Goal: Consume media (video, audio)

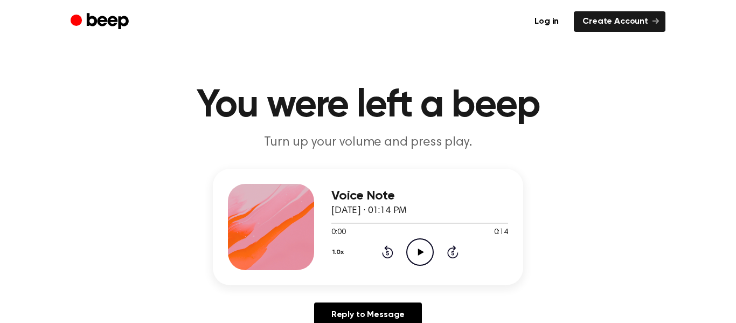
click at [415, 256] on icon "Play Audio" at bounding box center [419, 251] width 27 height 27
click at [417, 248] on icon "Pause Audio" at bounding box center [419, 251] width 27 height 27
click at [416, 248] on icon "Play Audio" at bounding box center [419, 251] width 27 height 27
click at [418, 248] on icon at bounding box center [419, 251] width 5 height 7
click at [418, 248] on icon "Play Audio" at bounding box center [419, 251] width 27 height 27
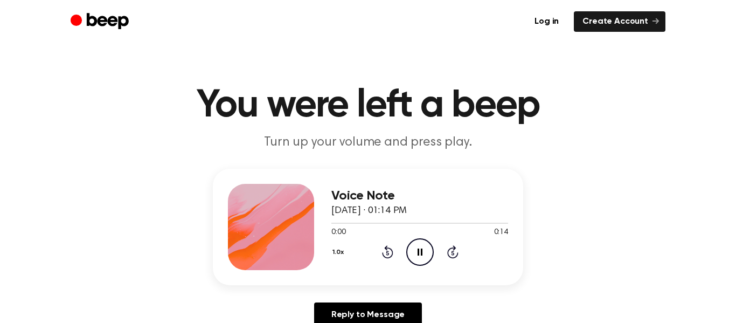
click at [418, 251] on icon at bounding box center [419, 251] width 5 height 7
click at [418, 251] on icon at bounding box center [420, 251] width 6 height 7
click at [417, 251] on icon at bounding box center [419, 251] width 5 height 7
click at [417, 251] on icon at bounding box center [420, 251] width 6 height 7
click at [418, 260] on icon "Pause Audio" at bounding box center [419, 251] width 27 height 27
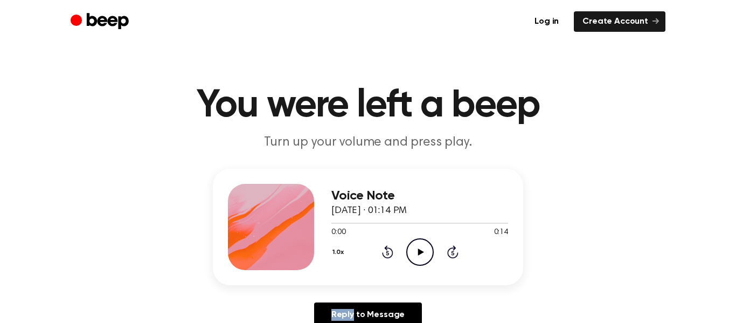
click at [418, 260] on icon "Play Audio" at bounding box center [419, 251] width 27 height 27
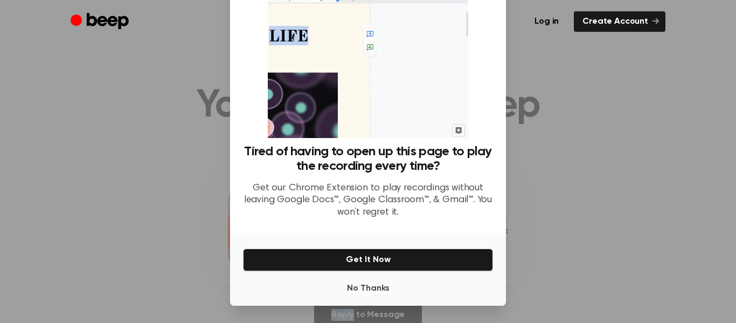
scroll to position [65, 0]
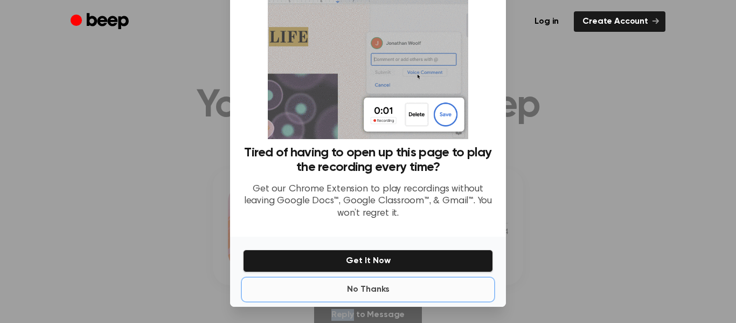
click at [354, 290] on button "No Thanks" at bounding box center [368, 289] width 250 height 22
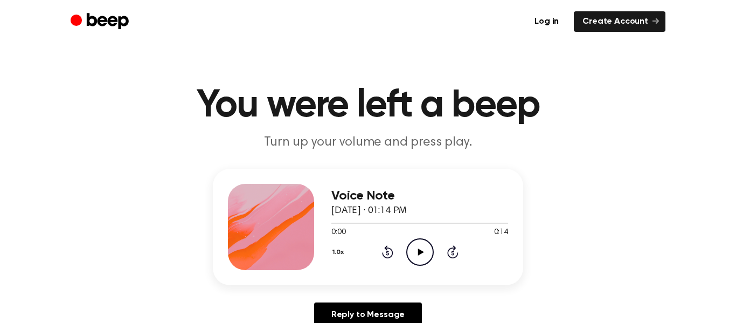
click at [410, 254] on icon "Play Audio" at bounding box center [419, 251] width 27 height 27
click at [420, 251] on icon "Pause Audio" at bounding box center [419, 251] width 27 height 27
click at [413, 248] on icon "Play Audio" at bounding box center [419, 251] width 27 height 27
click at [414, 246] on icon "Pause Audio" at bounding box center [419, 251] width 27 height 27
click at [414, 247] on icon "Play Audio" at bounding box center [419, 251] width 27 height 27
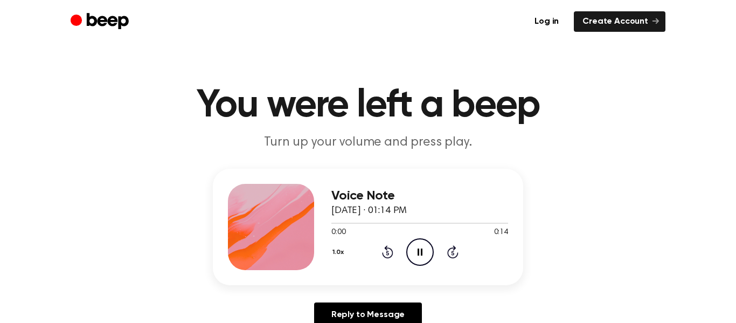
click at [420, 256] on icon "Pause Audio" at bounding box center [419, 251] width 27 height 27
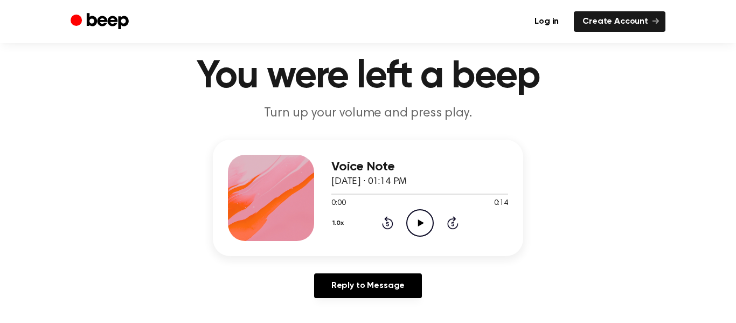
scroll to position [38, 0]
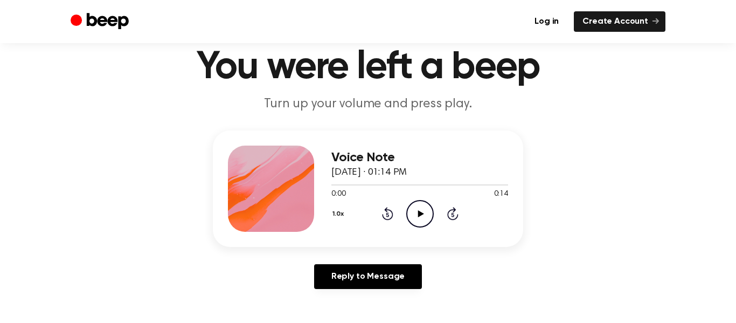
click at [422, 222] on icon "Play Audio" at bounding box center [419, 213] width 27 height 27
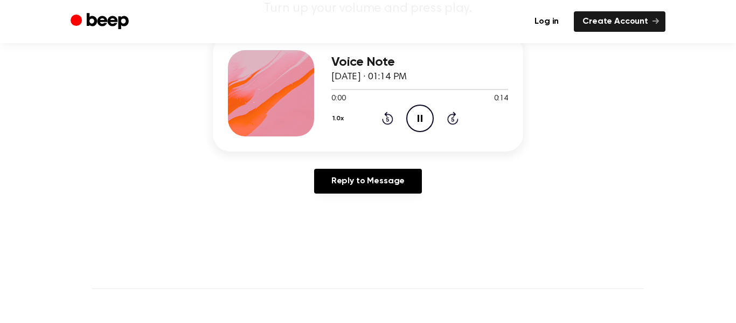
scroll to position [134, 0]
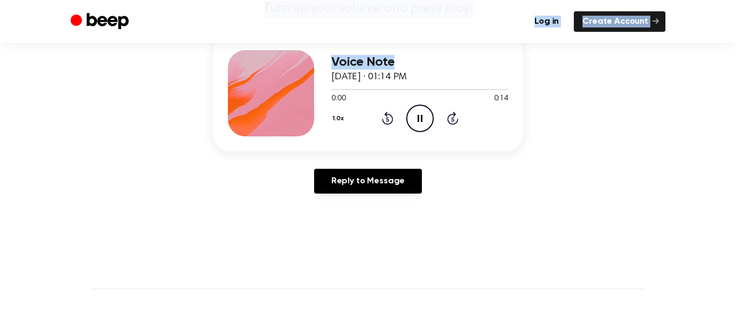
drag, startPoint x: 397, startPoint y: 17, endPoint x: 399, endPoint y: 55, distance: 38.3
click at [399, 55] on div "Log in Create Account You were left a beep Turn up your volume and press play. …" at bounding box center [368, 301] width 736 height 871
click at [456, 191] on div "Voice Note [DATE] · 01:14 PM 0:00 0:14 Your browser does not support the [objec…" at bounding box center [368, 118] width 710 height 167
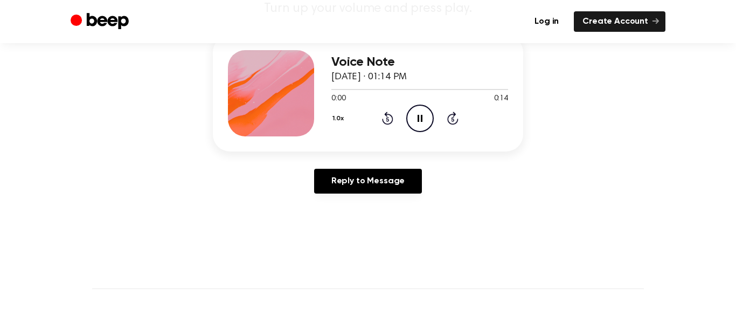
click at [415, 124] on icon "Pause Audio" at bounding box center [419, 117] width 27 height 27
click at [415, 124] on icon "Play Audio" at bounding box center [419, 117] width 27 height 27
click at [415, 124] on icon "Pause Audio" at bounding box center [419, 117] width 27 height 27
click at [415, 124] on icon "Play Audio" at bounding box center [419, 117] width 27 height 27
click at [416, 122] on icon "Pause Audio" at bounding box center [419, 117] width 27 height 27
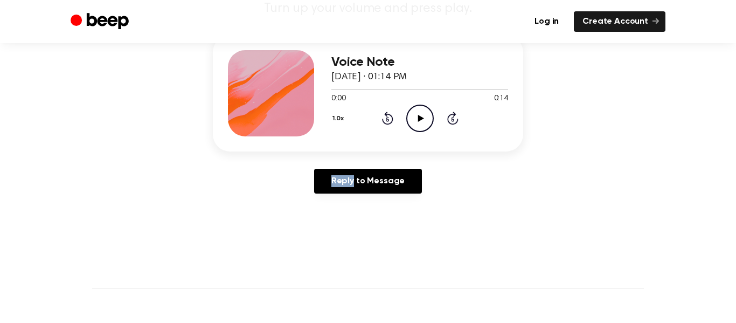
click at [416, 122] on icon "Play Audio" at bounding box center [419, 117] width 27 height 27
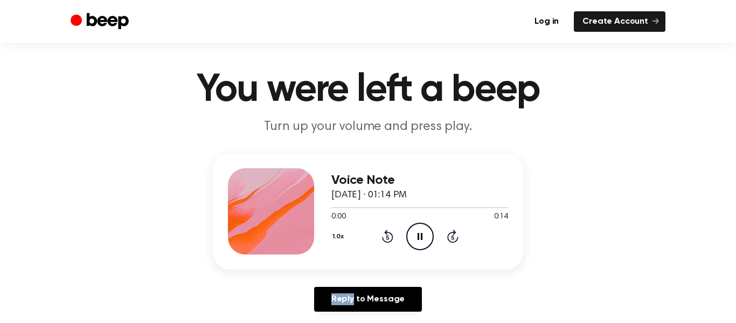
scroll to position [0, 0]
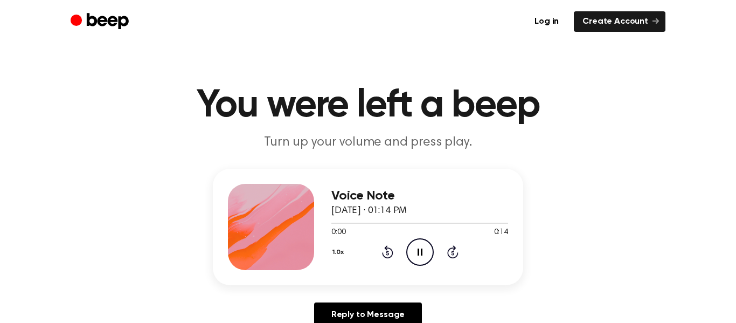
click at [411, 253] on icon "Pause Audio" at bounding box center [419, 251] width 27 height 27
click at [411, 254] on icon "Play Audio" at bounding box center [419, 251] width 27 height 27
click at [422, 255] on icon "Pause Audio" at bounding box center [419, 251] width 27 height 27
